Goal: Check status: Check status

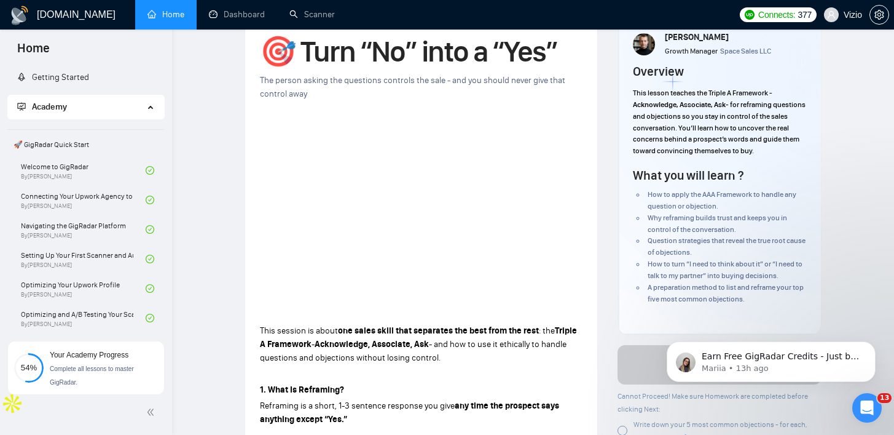
scroll to position [445, 0]
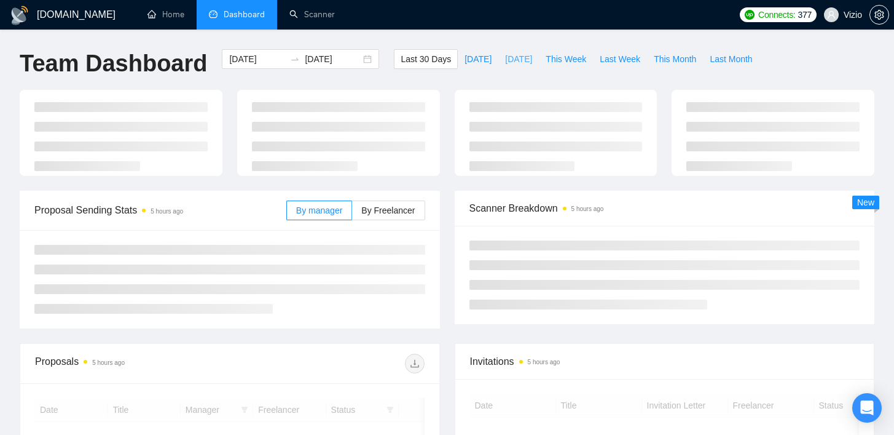
click at [517, 59] on span "[DATE]" at bounding box center [518, 59] width 27 height 14
type input "[DATE]"
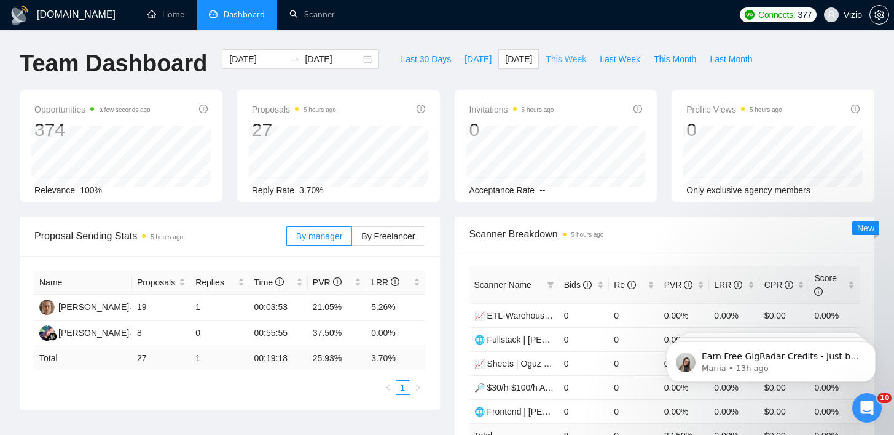
click at [591, 60] on button "This Week" at bounding box center [566, 59] width 54 height 20
type input "2025-08-25"
type input "2025-08-31"
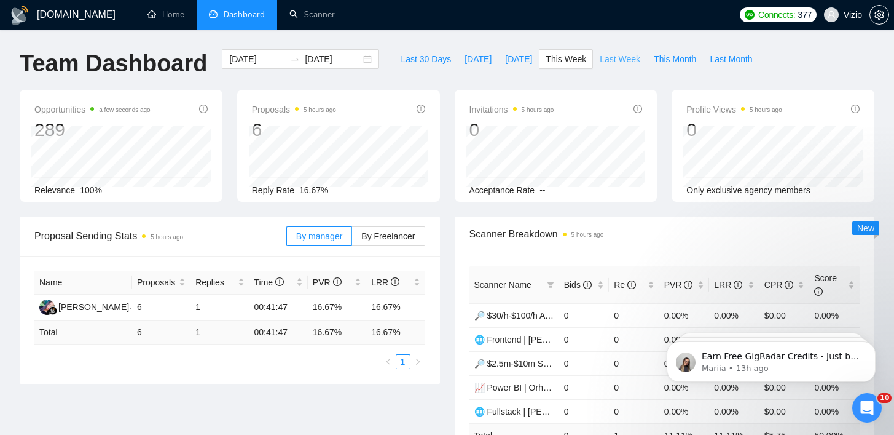
click at [610, 66] on button "Last Week" at bounding box center [620, 59] width 54 height 20
type input "2025-08-18"
type input "2025-08-24"
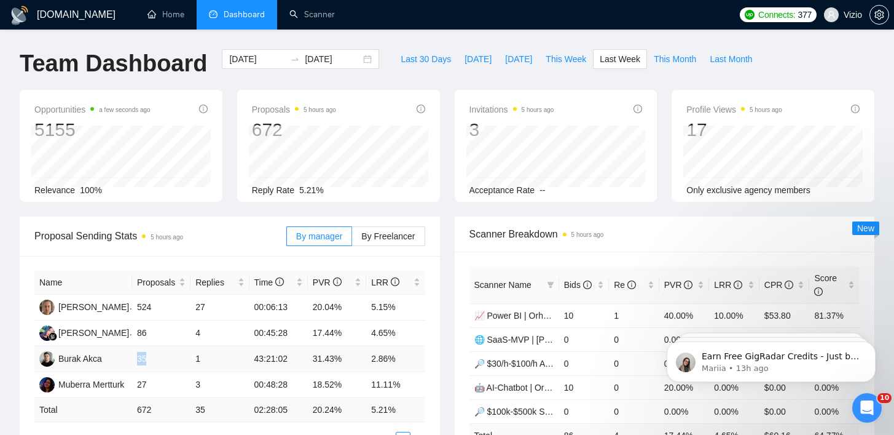
drag, startPoint x: 145, startPoint y: 358, endPoint x: 181, endPoint y: 356, distance: 36.4
click at [173, 356] on td "35" at bounding box center [161, 359] width 58 height 26
drag, startPoint x: 181, startPoint y: 356, endPoint x: 344, endPoint y: 358, distance: 162.3
click at [344, 358] on tr "Burak Akca 35 1 43:21:02 31.43% 2.86%" at bounding box center [229, 359] width 391 height 26
click at [355, 357] on td "31.43%" at bounding box center [337, 359] width 58 height 26
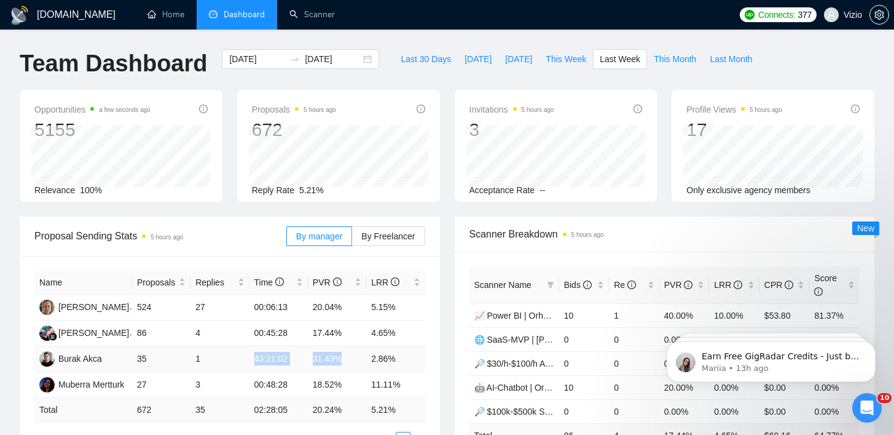
drag, startPoint x: 339, startPoint y: 355, endPoint x: 275, endPoint y: 350, distance: 64.7
click at [275, 350] on tr "Burak Akca 35 1 43:21:02 31.43% 2.86%" at bounding box center [229, 359] width 391 height 26
click at [354, 357] on td "31.43%" at bounding box center [337, 359] width 58 height 26
drag, startPoint x: 344, startPoint y: 360, endPoint x: 207, endPoint y: 342, distance: 138.3
click at [223, 342] on tbody "Svitlana Korniienko 524 27 00:06:13 20.04% 5.15% Seny Marsela 86 4 00:45:28 17.…" at bounding box center [229, 345] width 391 height 103
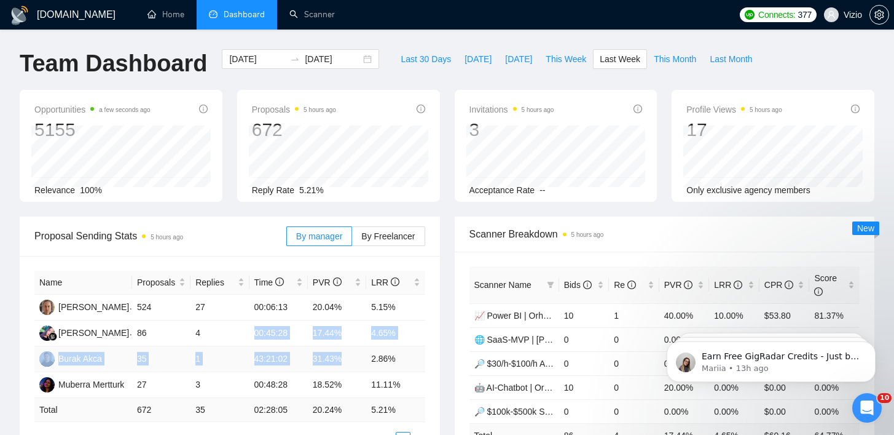
click at [350, 358] on td "31.43%" at bounding box center [337, 359] width 58 height 26
drag, startPoint x: 351, startPoint y: 357, endPoint x: 128, endPoint y: 349, distance: 223.3
click at [128, 349] on tr "Burak Akca 35 1 43:21:02 31.43% 2.86%" at bounding box center [229, 359] width 391 height 26
click at [186, 355] on td "35" at bounding box center [161, 359] width 58 height 26
drag, startPoint x: 187, startPoint y: 355, endPoint x: 279, endPoint y: 361, distance: 91.8
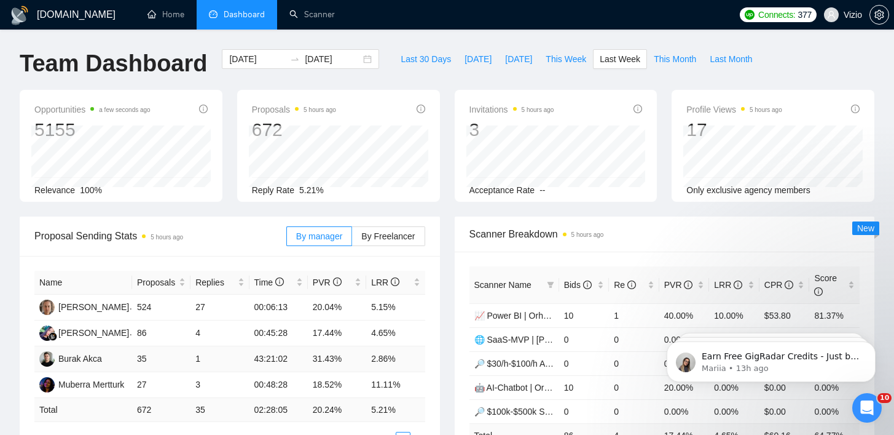
click at [248, 361] on tr "Burak Akca 35 1 43:21:02 31.43% 2.86%" at bounding box center [229, 359] width 391 height 26
drag, startPoint x: 288, startPoint y: 360, endPoint x: 303, endPoint y: 360, distance: 14.8
click at [296, 360] on td "43:21:02" at bounding box center [279, 359] width 58 height 26
drag, startPoint x: 310, startPoint y: 359, endPoint x: 355, endPoint y: 355, distance: 45.0
click at [342, 357] on tr "Burak Akca 35 1 43:21:02 31.43% 2.86%" at bounding box center [229, 359] width 391 height 26
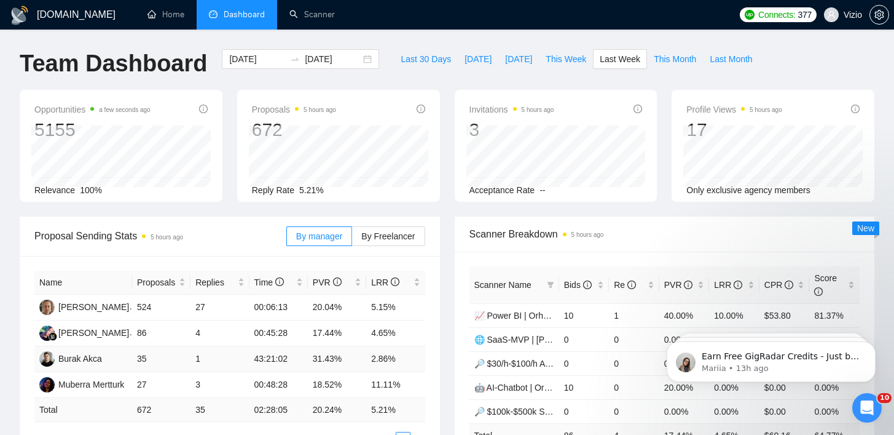
click at [406, 353] on td "2.86%" at bounding box center [395, 359] width 58 height 26
click at [325, 51] on div "2025-08-18 2025-08-24" at bounding box center [300, 59] width 157 height 20
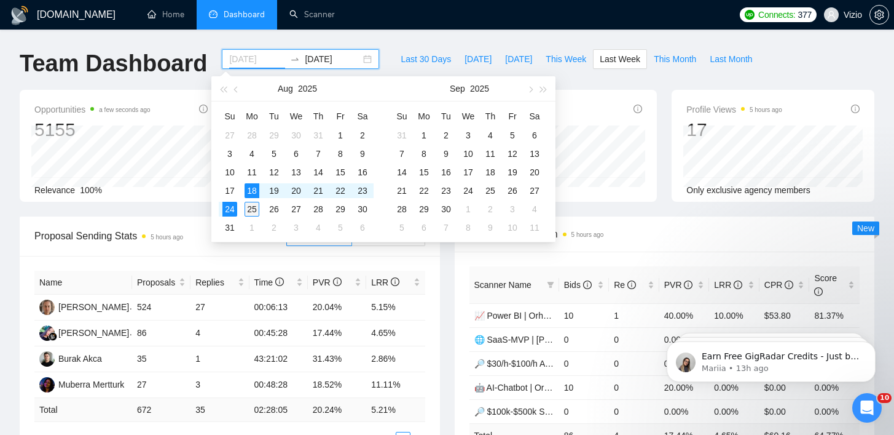
type input "2025-08-25"
click at [254, 207] on div "25" at bounding box center [252, 209] width 15 height 15
type input "2025-08-28"
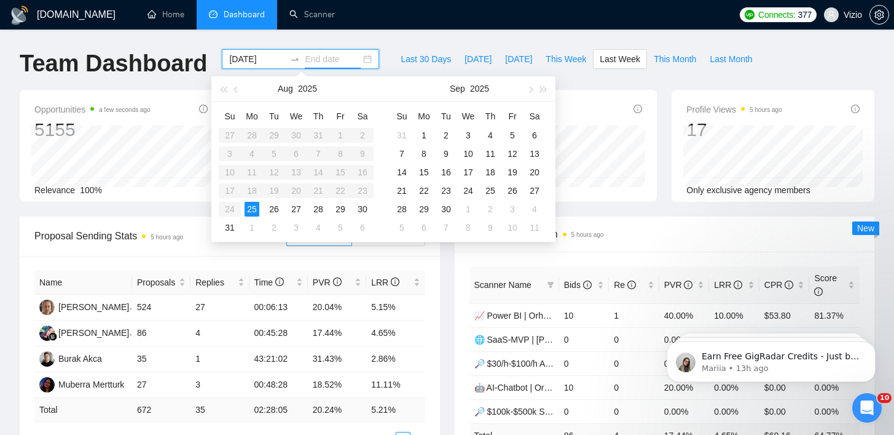
click at [334, 191] on table "Su Mo Tu We Th Fr Sa 27 28 29 30 31 1 2 3 4 5 6 7 8 9 10 11 12 13 14 15 16 17 1…" at bounding box center [296, 171] width 155 height 130
type input "2025-08-25"
type input "2025-08-28"
click at [337, 189] on table "Su Mo Tu We Th Fr Sa 27 28 29 30 31 1 2 3 4 5 6 7 8 9 10 11 12 13 14 15 16 17 1…" at bounding box center [296, 171] width 155 height 130
click at [242, 203] on td "25" at bounding box center [252, 209] width 22 height 18
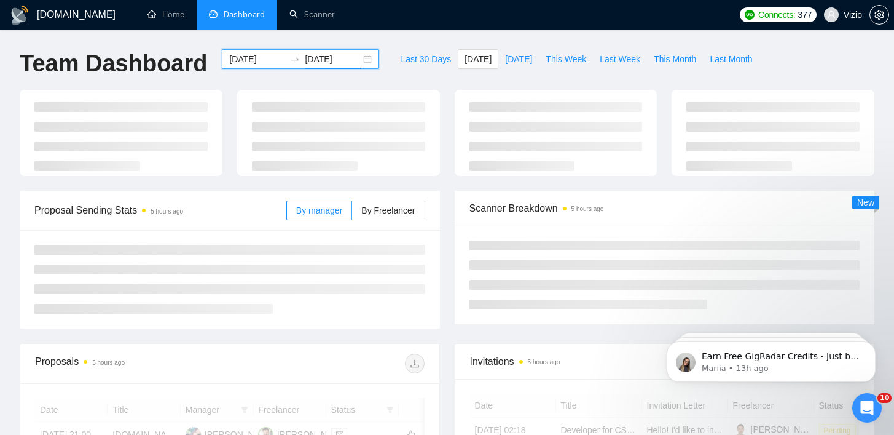
click at [314, 57] on input "2025-08-25" at bounding box center [333, 59] width 56 height 14
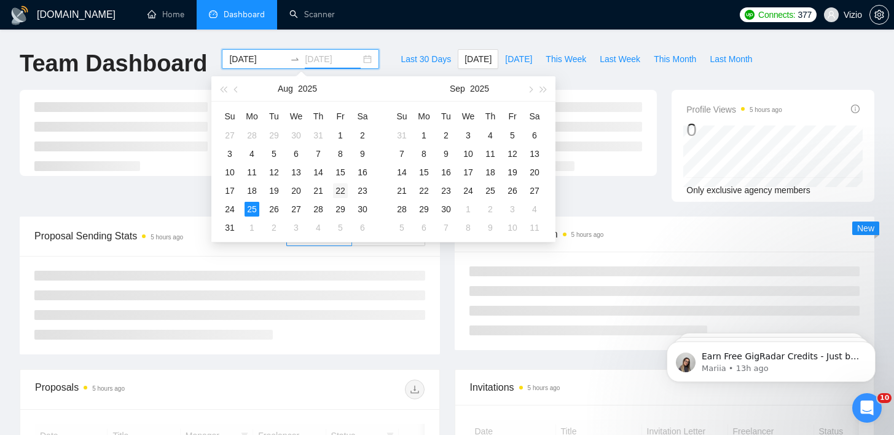
type input "2025-08-22"
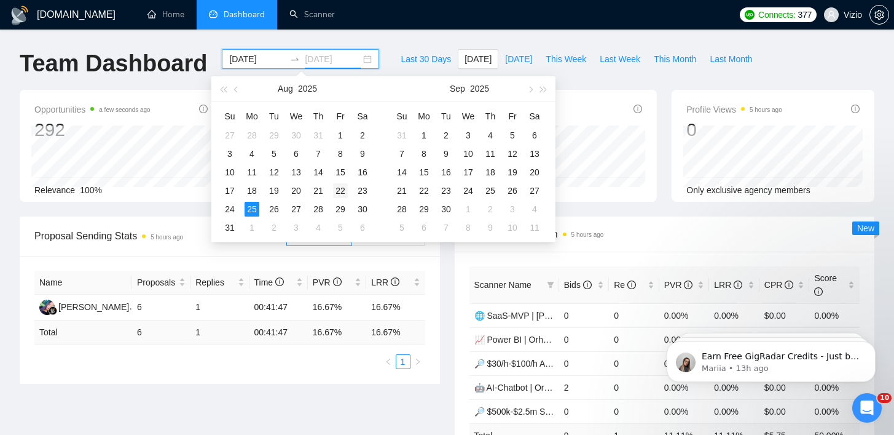
click at [345, 189] on div "22" at bounding box center [340, 190] width 15 height 15
type input "2025-08-20"
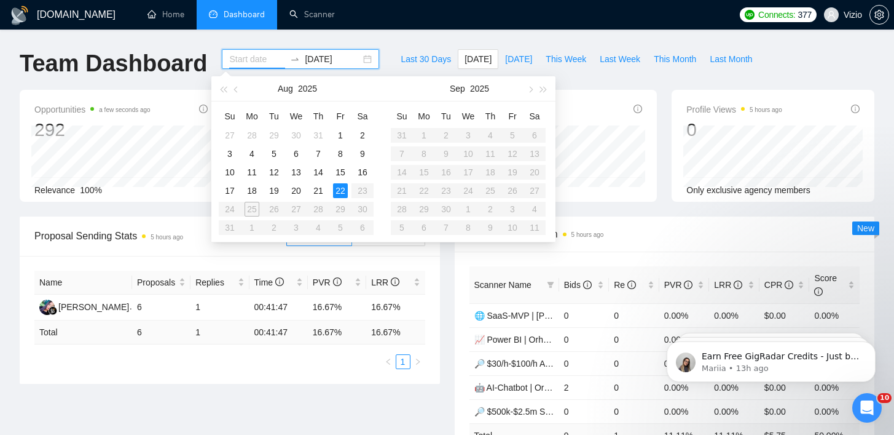
click at [251, 207] on table "Su Mo Tu We Th Fr Sa 27 28 29 30 31 1 2 3 4 5 6 7 8 9 10 11 12 13 14 15 16 17 1…" at bounding box center [296, 171] width 155 height 130
type input "2025-08-22"
click at [342, 192] on div "22" at bounding box center [340, 190] width 15 height 15
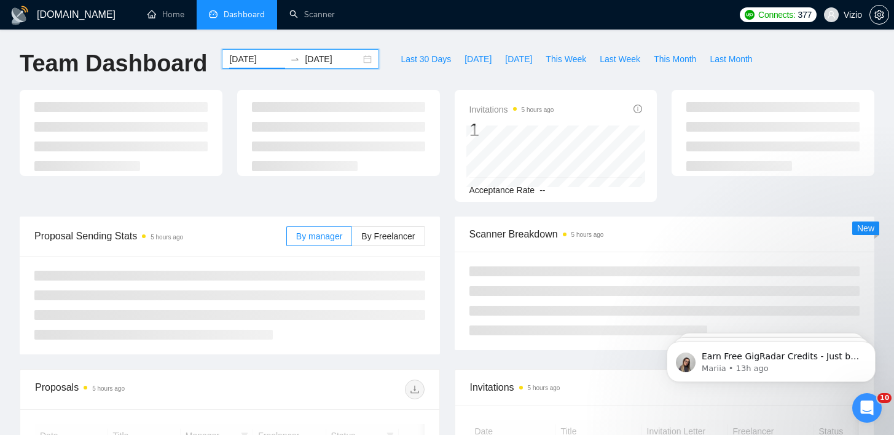
click at [322, 56] on input "2025-08-22" at bounding box center [333, 59] width 56 height 14
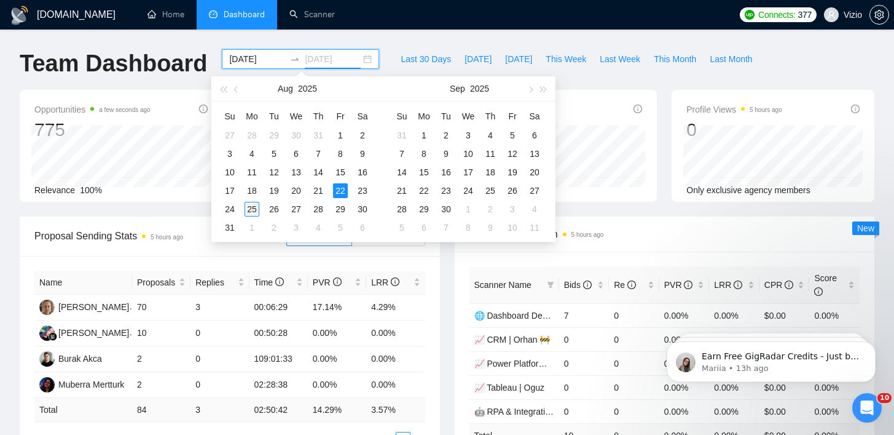
type input "2025-08-25"
click at [256, 209] on div "25" at bounding box center [252, 209] width 15 height 15
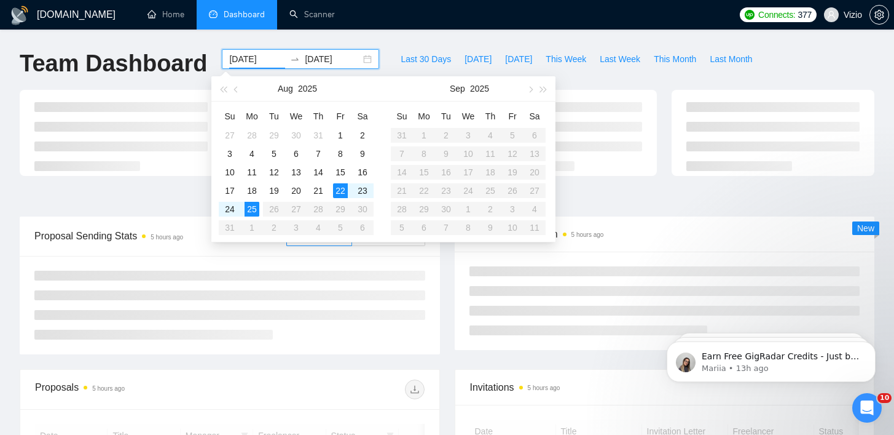
click at [433, 31] on div "GigRadar.io Home Dashboard Scanner Connects: 377 Vizio Team Dashboard 2025-08-2…" at bounding box center [447, 436] width 894 height 872
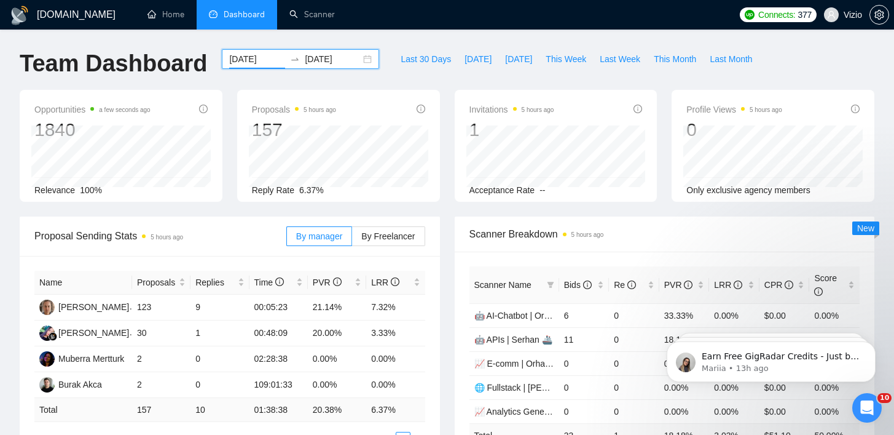
click at [267, 232] on span "Proposal Sending Stats 5 hours ago" at bounding box center [160, 235] width 252 height 15
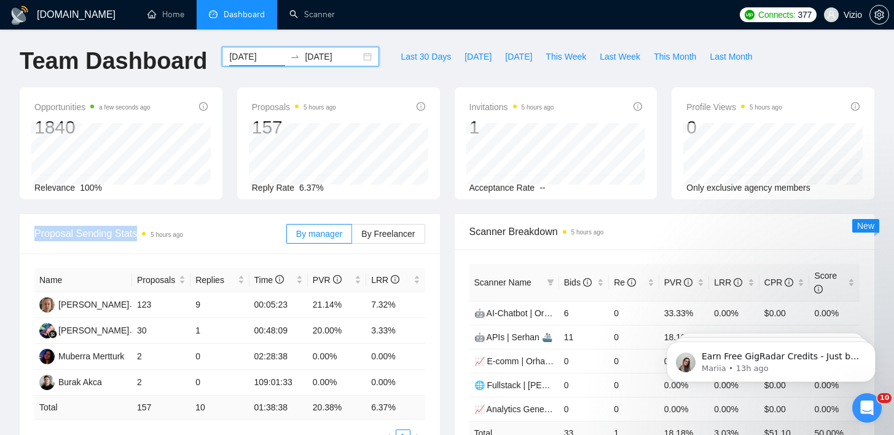
click at [264, 231] on span "Proposal Sending Stats 5 hours ago" at bounding box center [160, 233] width 252 height 15
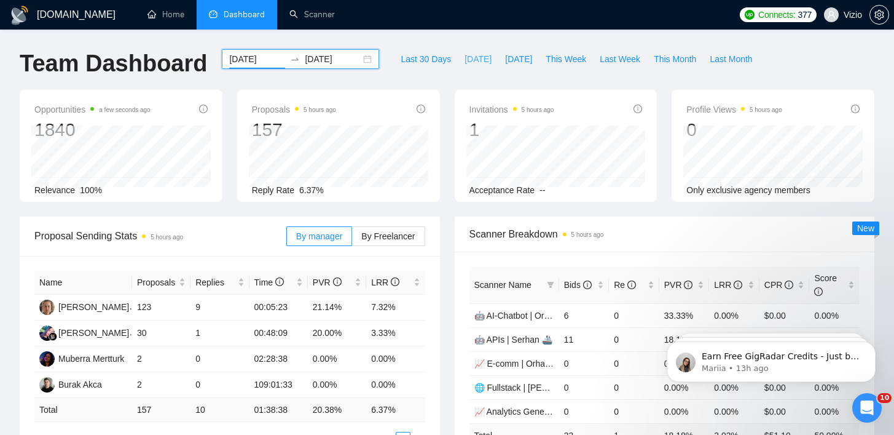
click at [475, 56] on span "Today" at bounding box center [478, 59] width 27 height 14
type input "2025-08-25"
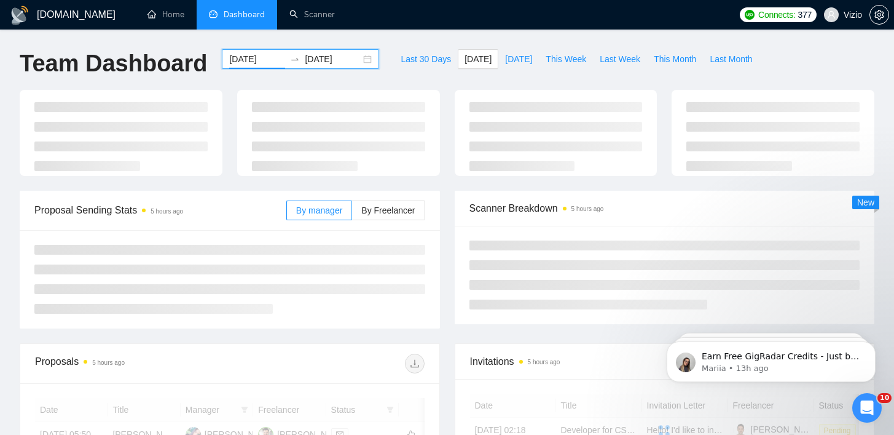
click at [475, 38] on div "GigRadar.io Home Dashboard Scanner Connects: 377 Vizio Team Dashboard 2025-08-2…" at bounding box center [447, 423] width 894 height 846
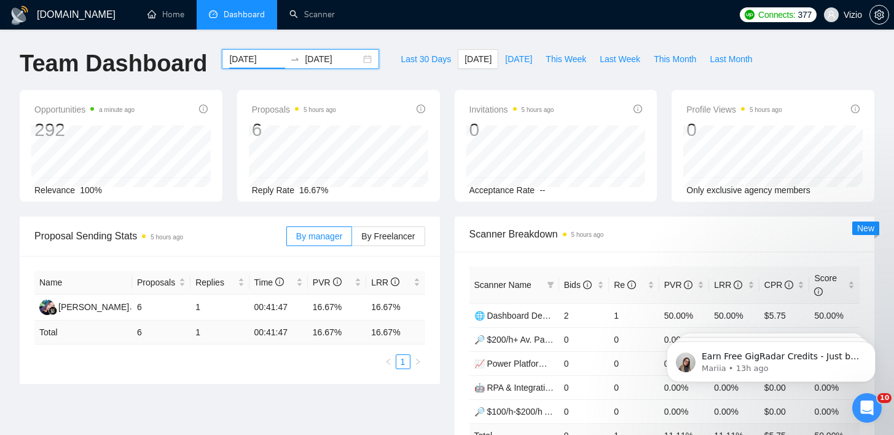
click at [479, 41] on div "GigRadar.io Home Dashboard Scanner Connects: 377 Vizio Team Dashboard 2025-08-2…" at bounding box center [447, 442] width 894 height 885
click at [325, 57] on input "2025-08-25" at bounding box center [333, 59] width 56 height 14
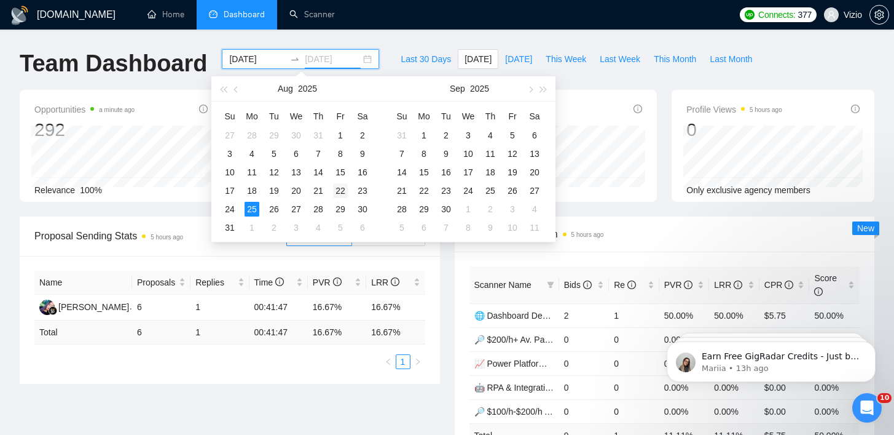
type input "2025-08-22"
click at [337, 188] on div "22" at bounding box center [340, 190] width 15 height 15
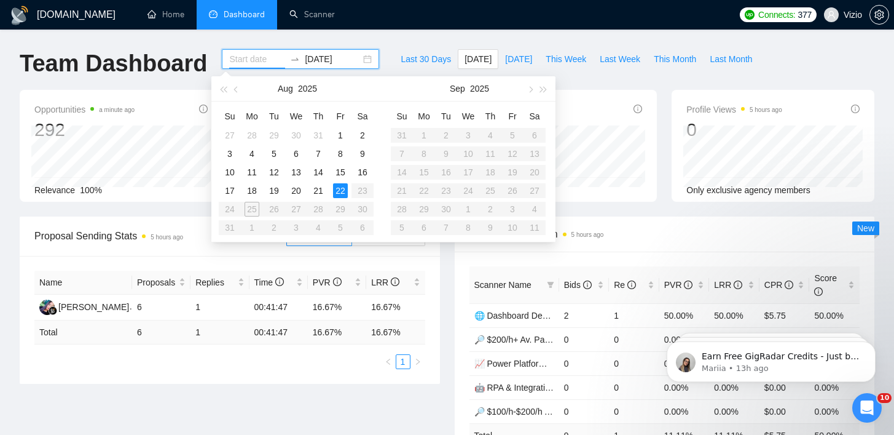
type input "2025-08-21"
type input "2025-08-22"
click at [338, 190] on div "22" at bounding box center [340, 190] width 15 height 15
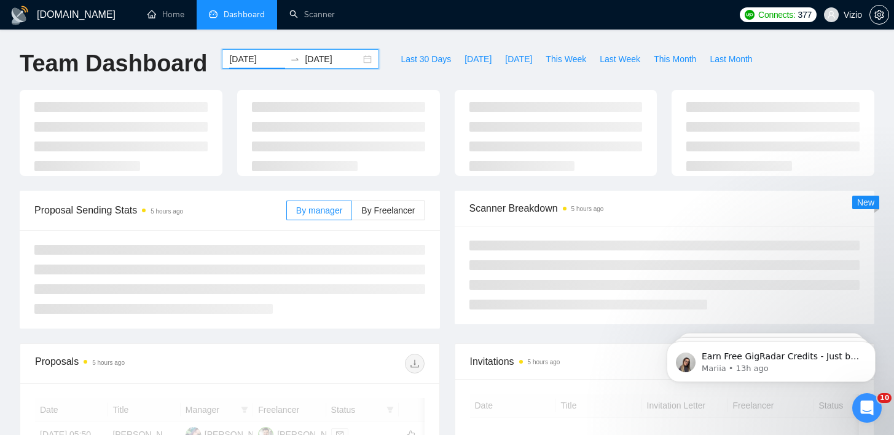
click at [317, 68] on div "2025-08-22 2025-08-22" at bounding box center [300, 59] width 157 height 20
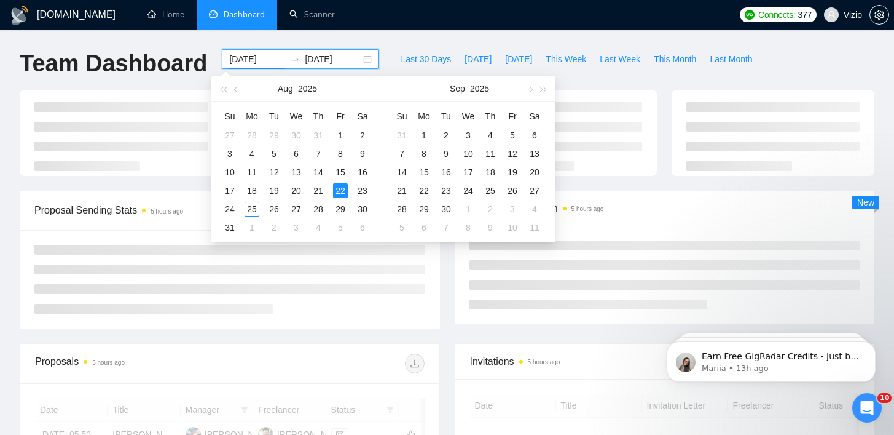
click at [319, 61] on input "2025-08-22" at bounding box center [333, 59] width 56 height 14
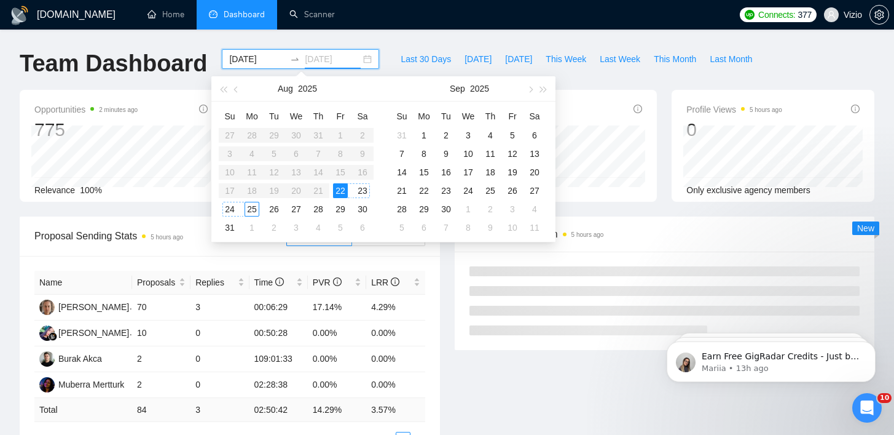
type input "2025-08-25"
click at [251, 210] on div "25" at bounding box center [252, 209] width 15 height 15
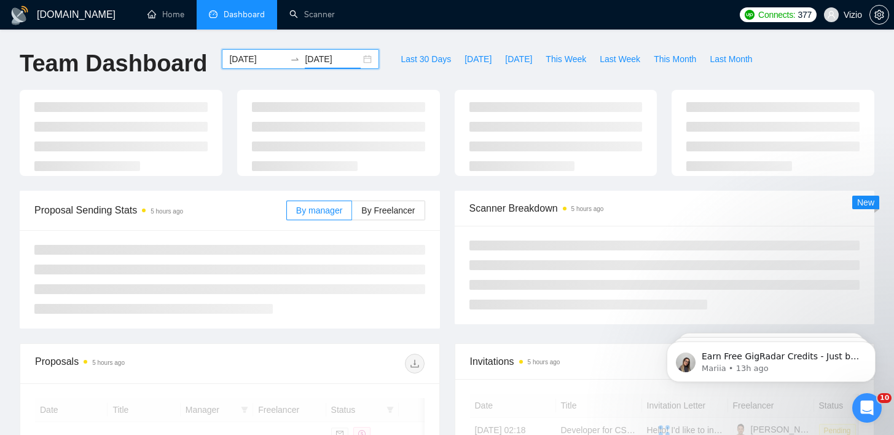
click at [374, 39] on div "GigRadar.io Home Dashboard Scanner Connects: 377 Vizio Team Dashboard 2025-08-2…" at bounding box center [447, 423] width 894 height 846
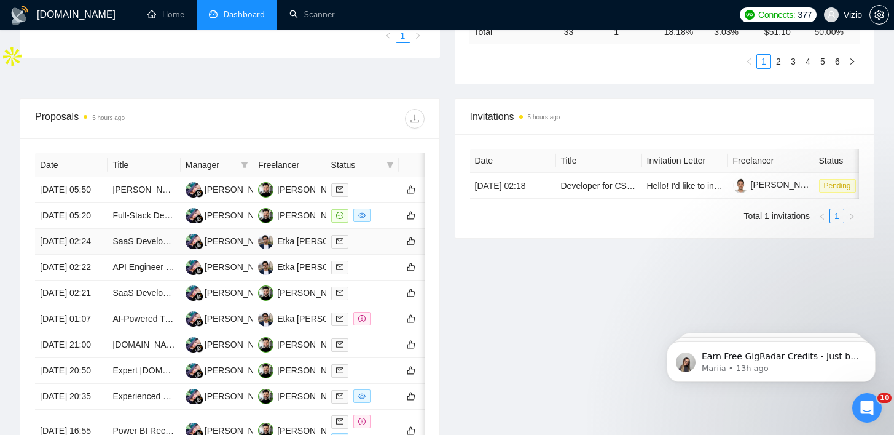
scroll to position [456, 0]
